Goal: Navigation & Orientation: Find specific page/section

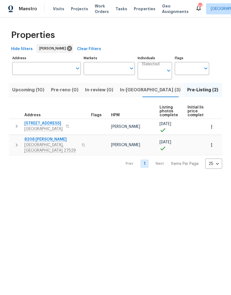
click at [32, 141] on span "8208 Diane Cir" at bounding box center [51, 140] width 54 height 6
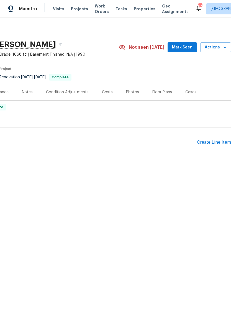
scroll to position [0, 82]
click at [156, 95] on div "Floor Plans" at bounding box center [162, 92] width 20 height 6
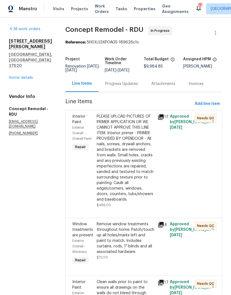
click at [25, 78] on div "All work orders 112 Kelly Ln Clayton, NC 27520 Home details Vendor Info Concept…" at bounding box center [30, 80] width 43 height 109
click at [21, 76] on link "Home details" at bounding box center [21, 78] width 24 height 4
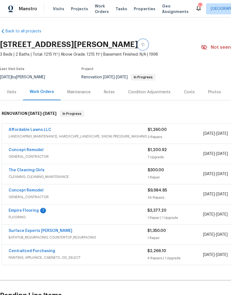
click at [141, 43] on icon "button" at bounding box center [142, 44] width 3 height 3
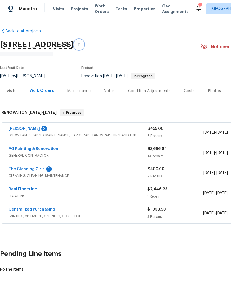
click at [80, 43] on icon "button" at bounding box center [78, 44] width 3 height 3
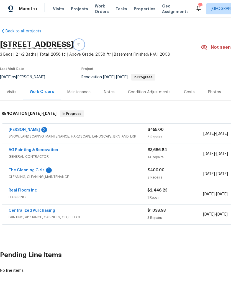
click at [84, 46] on button "button" at bounding box center [79, 45] width 10 height 10
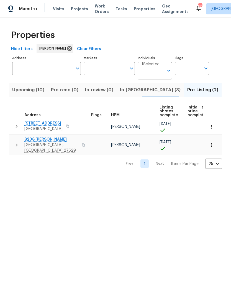
click at [26, 88] on span "Upcoming (10)" at bounding box center [28, 90] width 32 height 8
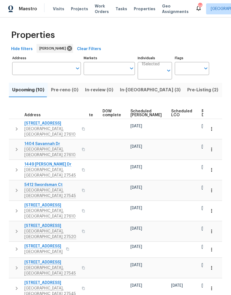
scroll to position [0, 139]
click at [202, 113] on div "Ready Date" at bounding box center [210, 113] width 17 height 8
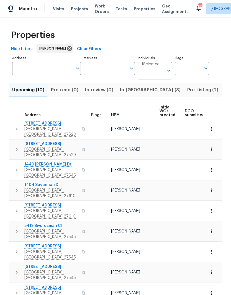
click at [34, 141] on span "4645 Low Ground Ct" at bounding box center [51, 144] width 54 height 6
click at [46, 124] on span "416 Hunter Way" at bounding box center [51, 124] width 54 height 6
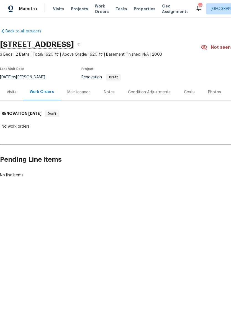
click at [183, 88] on div "Costs" at bounding box center [189, 92] width 24 height 16
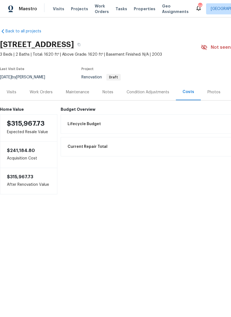
click at [109, 93] on div "Notes" at bounding box center [107, 92] width 11 height 6
